Goal: Information Seeking & Learning: Learn about a topic

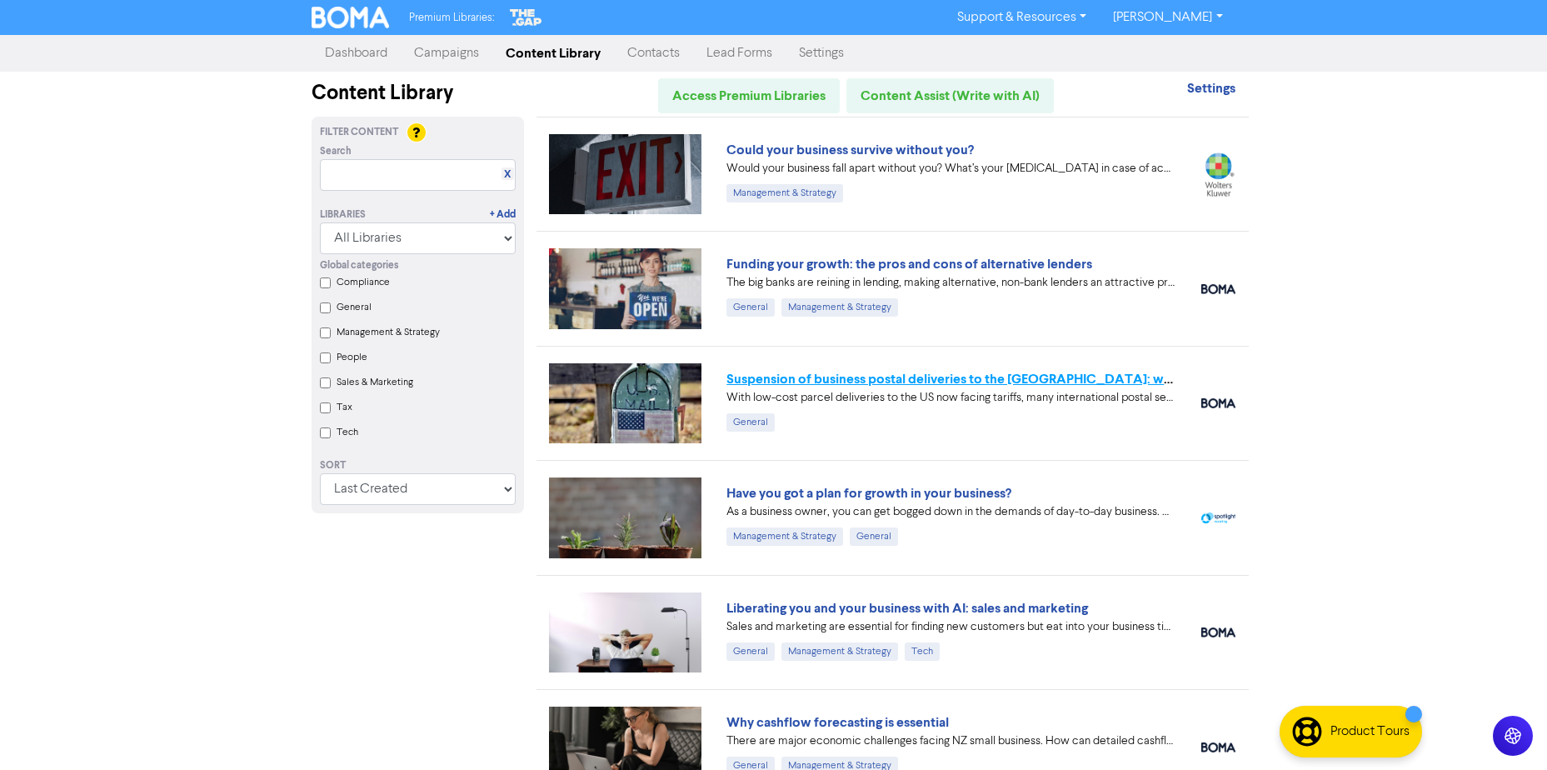
scroll to position [83, 0]
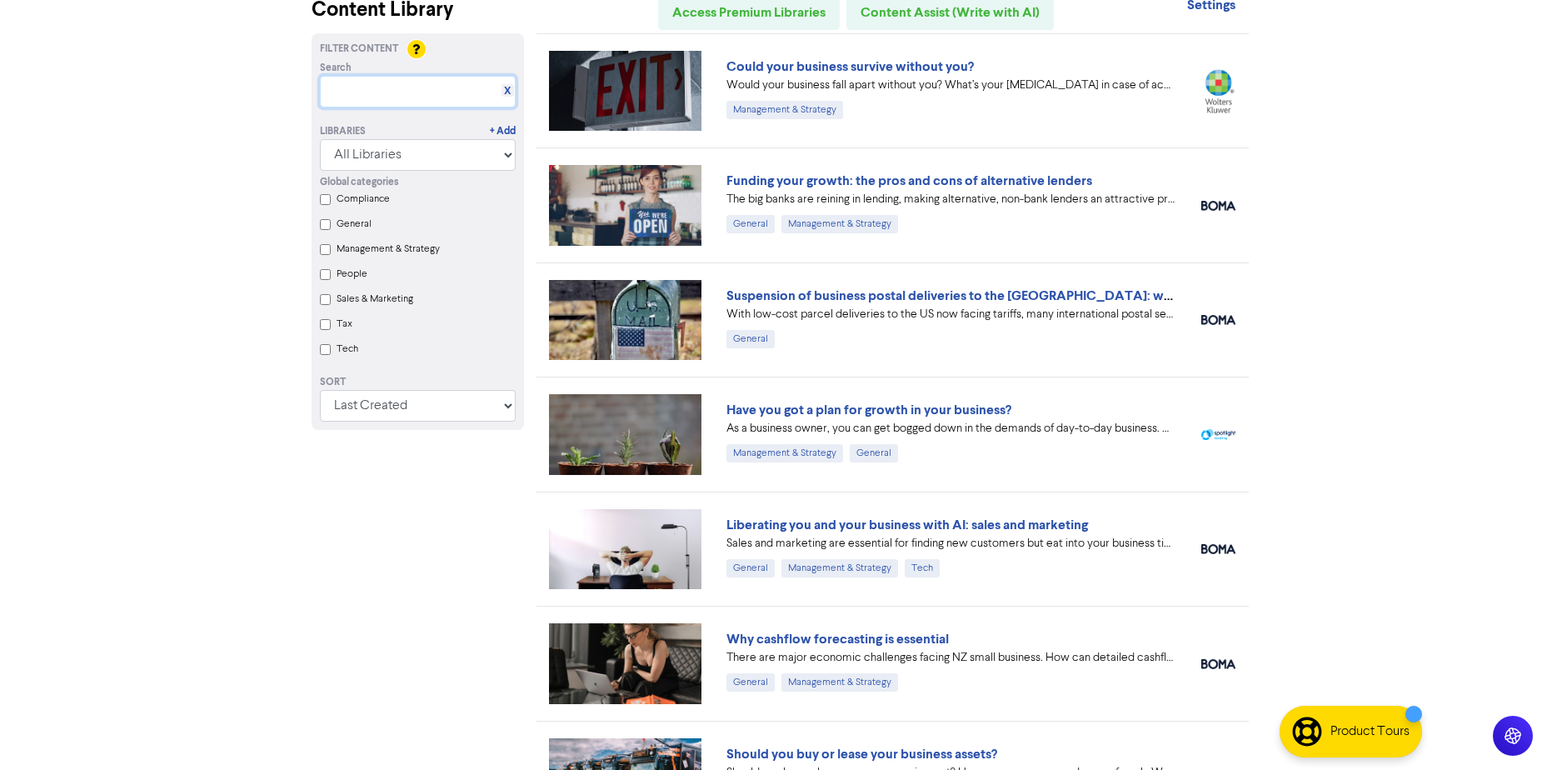
click at [388, 90] on input "text" at bounding box center [418, 92] width 196 height 32
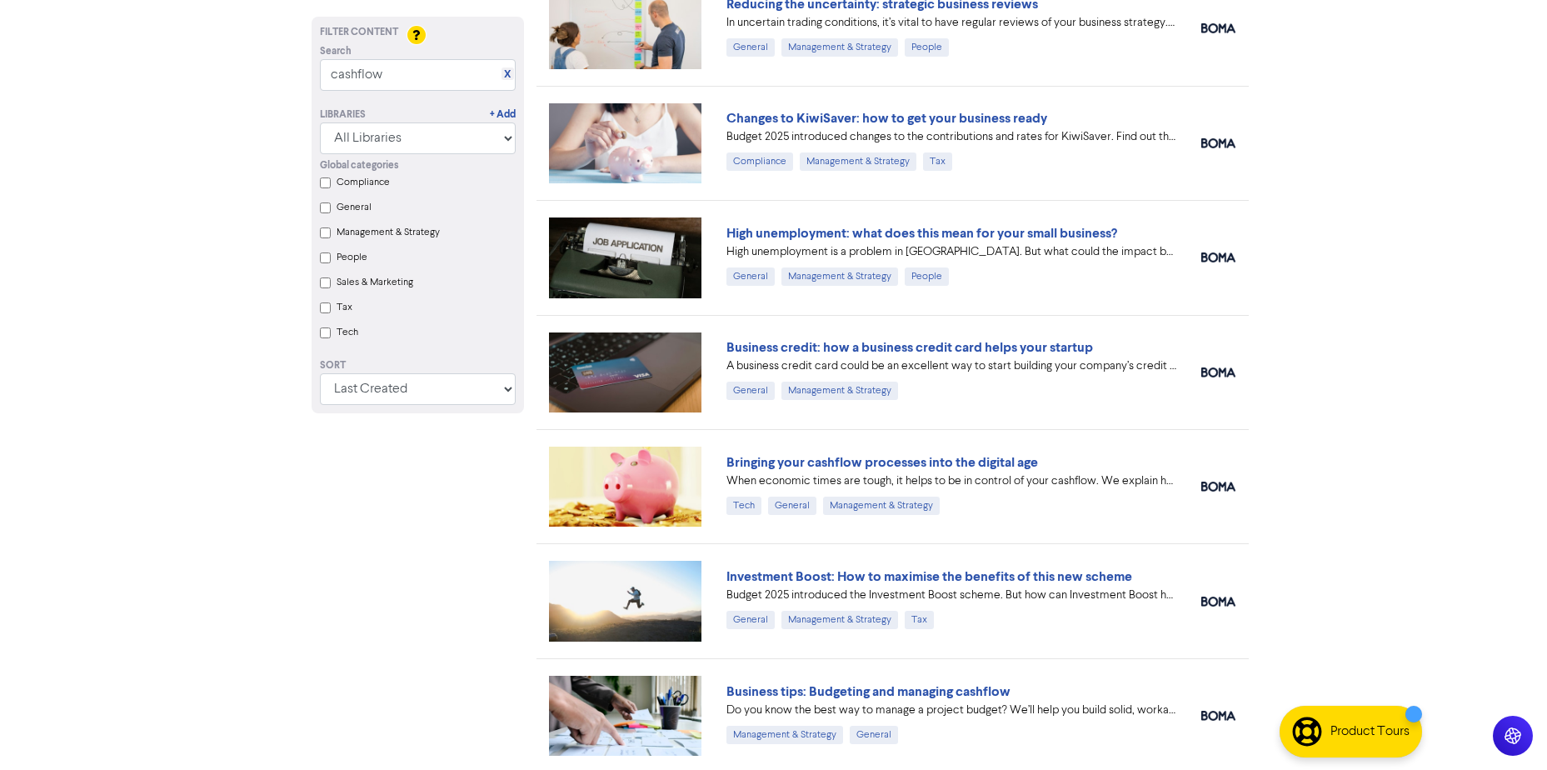
scroll to position [1637, 0]
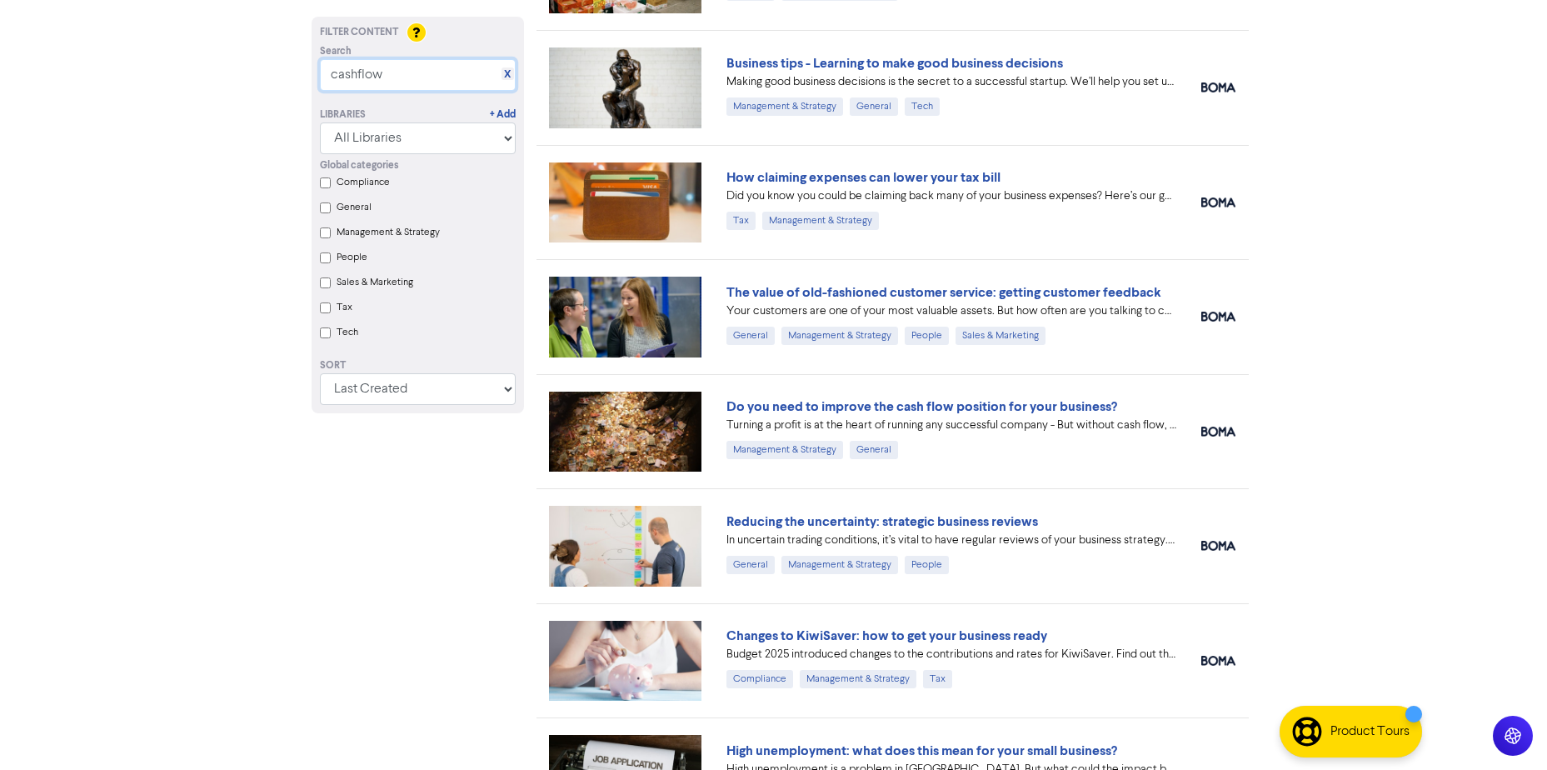
drag, startPoint x: 415, startPoint y: 77, endPoint x: -3, endPoint y: -87, distance: 449.2
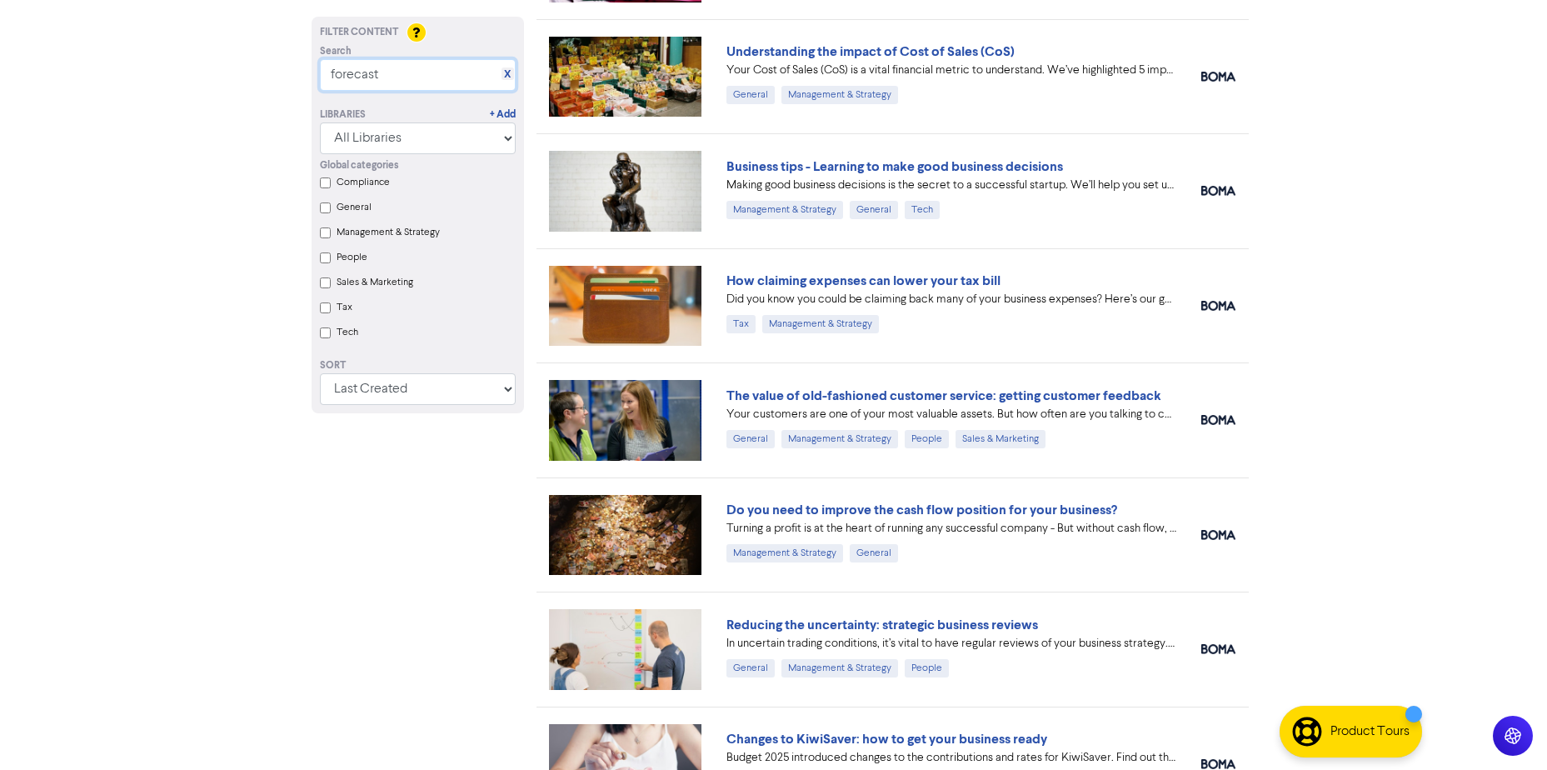
scroll to position [0, 0]
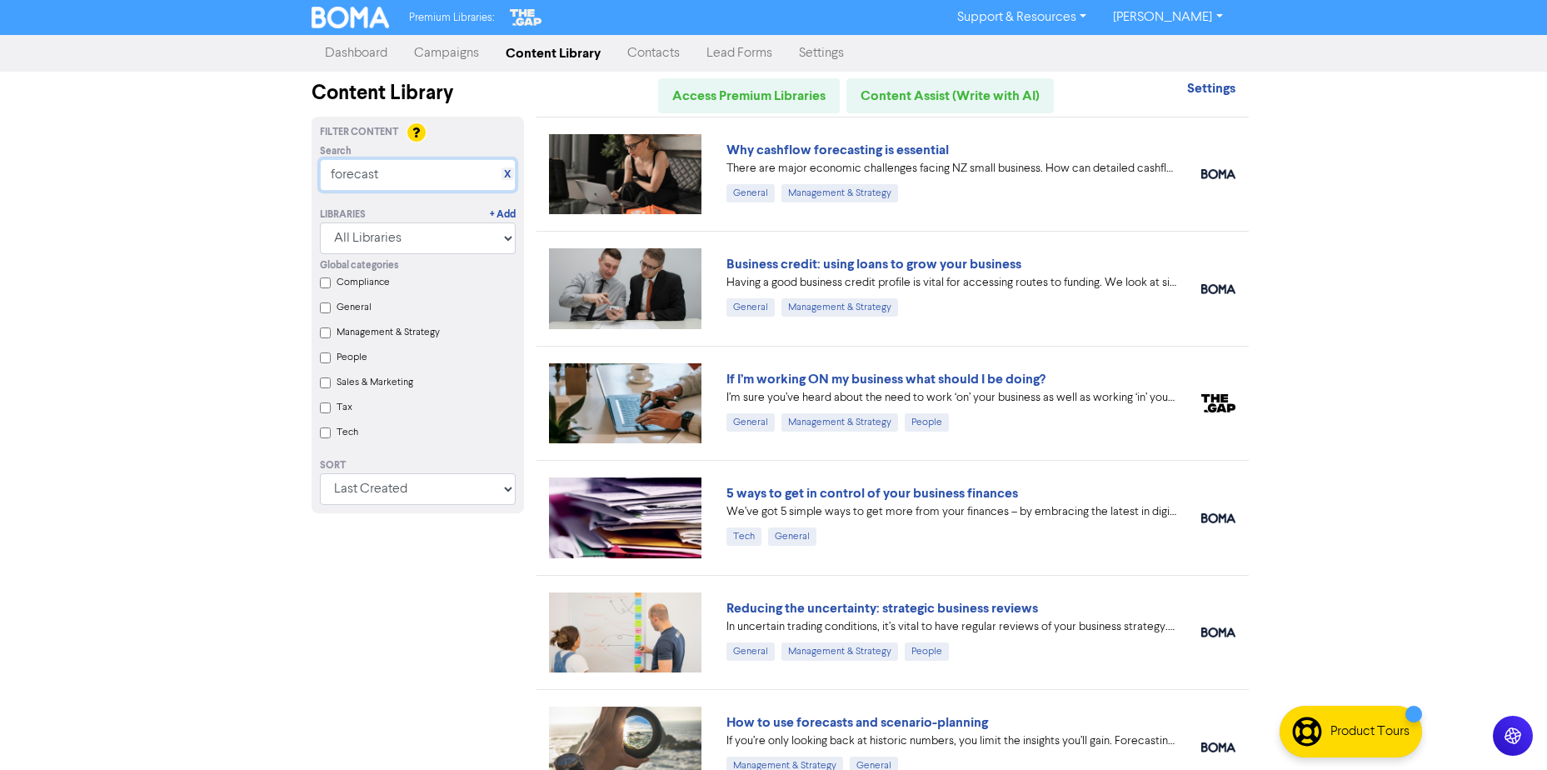
type input "forecast"
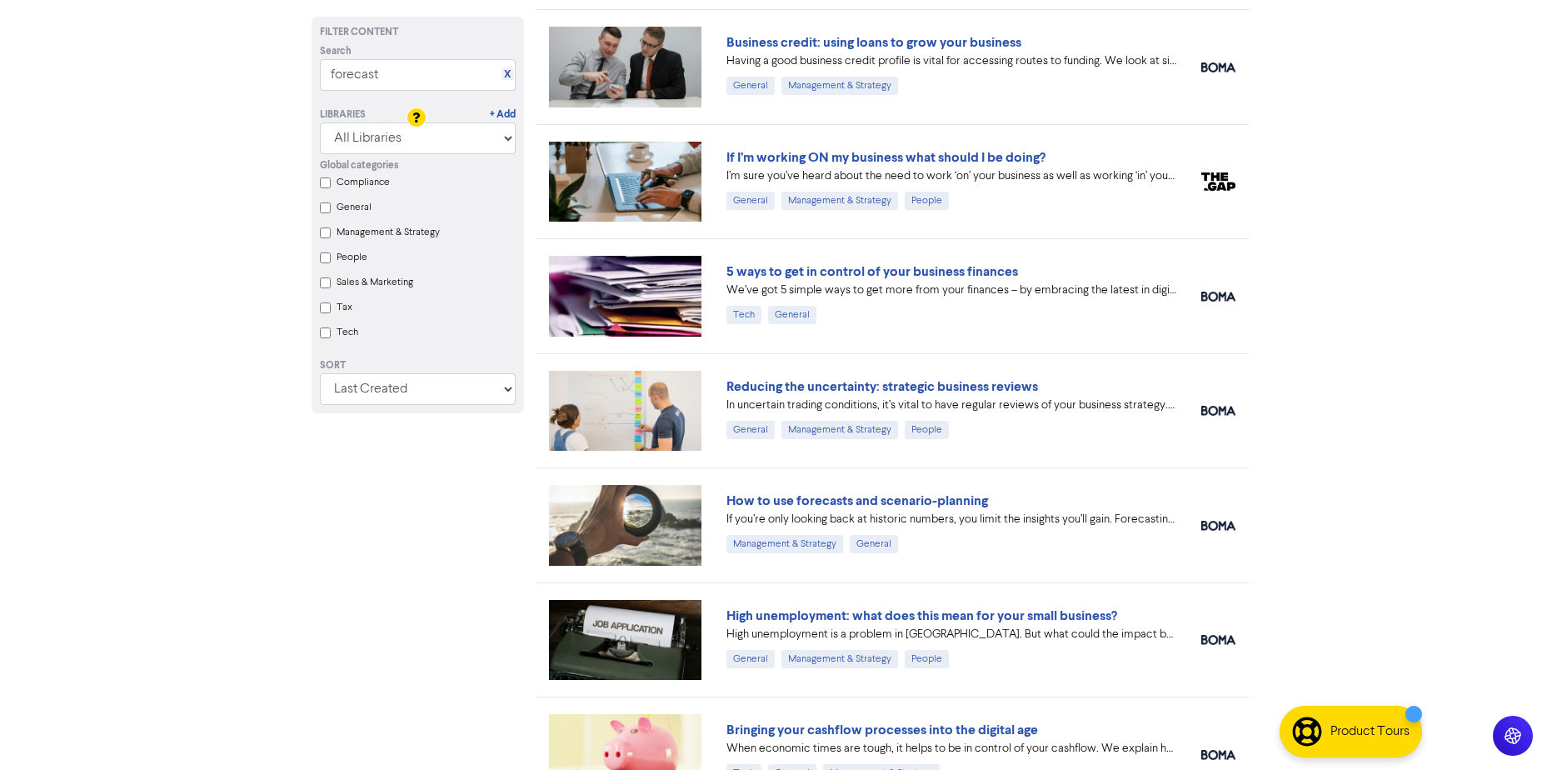
scroll to position [333, 0]
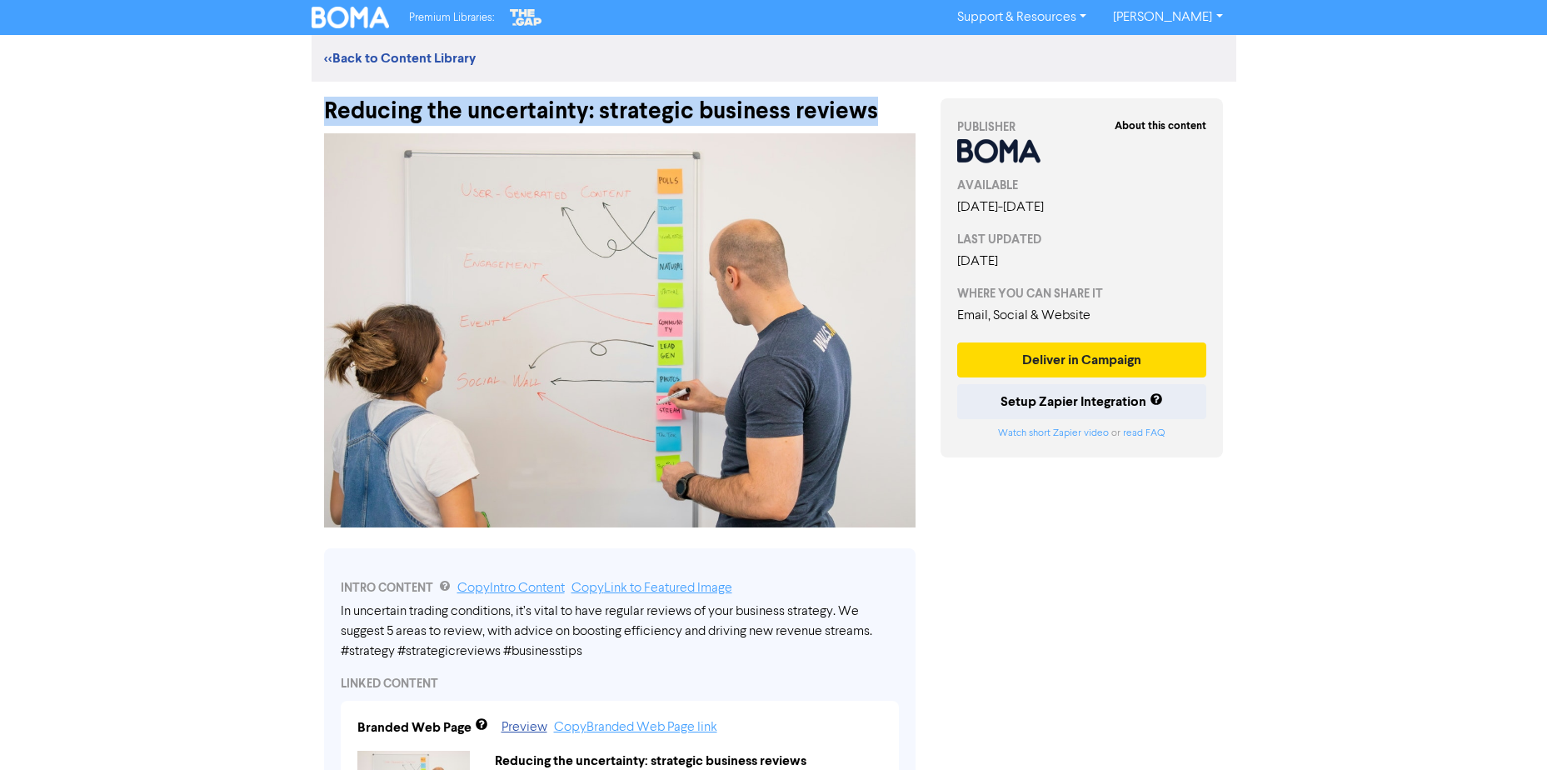
drag, startPoint x: 317, startPoint y: 112, endPoint x: 886, endPoint y: 103, distance: 568.9
click at [886, 103] on div "Reducing the uncertainty: strategic business reviews" at bounding box center [620, 103] width 616 height 43
copy div "Reducing the uncertainty: strategic business reviews"
